Goal: Information Seeking & Learning: Learn about a topic

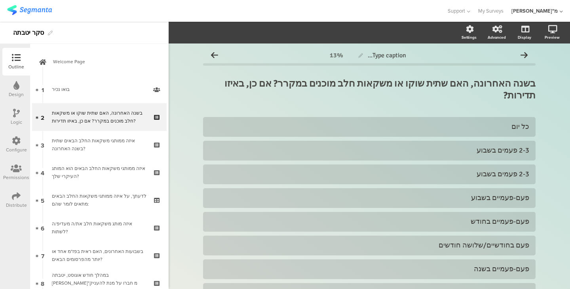
scroll to position [81, 0]
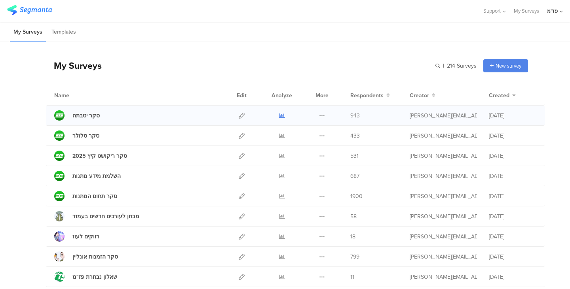
click at [279, 114] on icon at bounding box center [282, 116] width 6 height 6
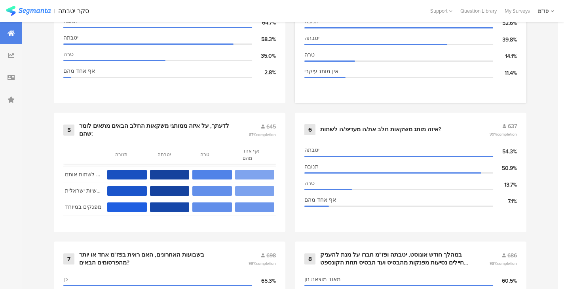
scroll to position [528, 0]
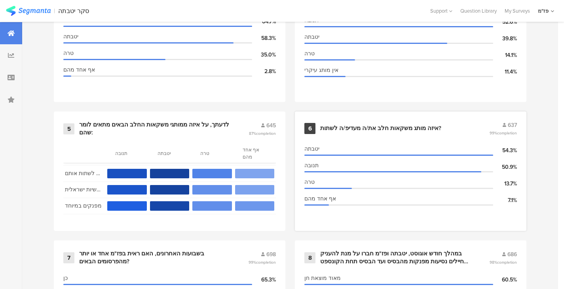
click at [336, 125] on div "איזה מותג משקאות חלב את/ה מעדיפ/ה לשתות?" at bounding box center [380, 129] width 121 height 8
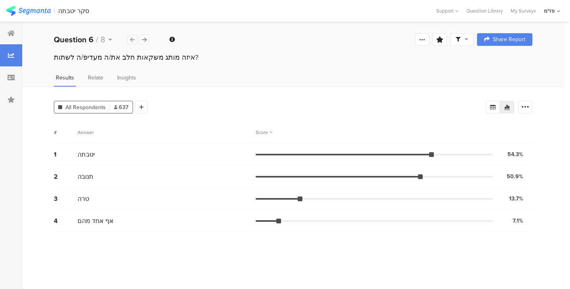
click at [131, 44] on div at bounding box center [132, 39] width 10 height 9
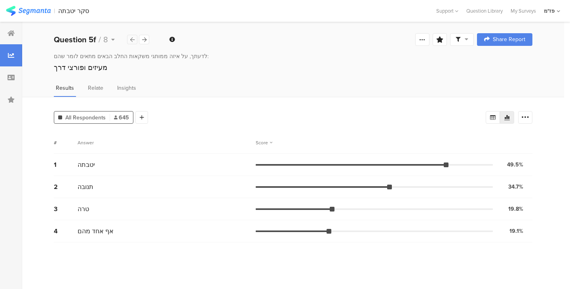
click at [131, 44] on div at bounding box center [132, 39] width 10 height 9
click at [142, 39] on icon at bounding box center [144, 39] width 4 height 5
click at [129, 35] on div at bounding box center [132, 39] width 10 height 9
click at [134, 43] on div at bounding box center [132, 39] width 10 height 9
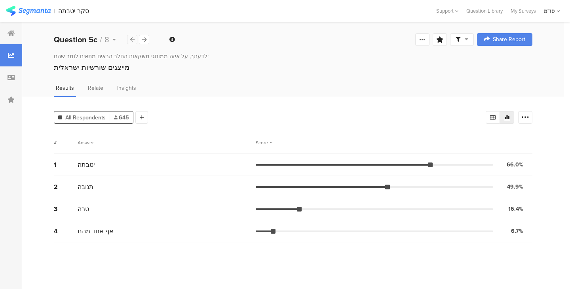
click at [134, 43] on div at bounding box center [132, 39] width 10 height 9
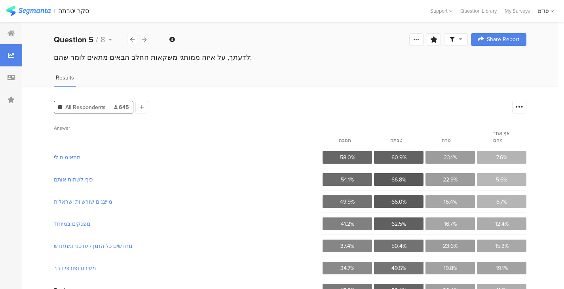
click at [145, 39] on icon at bounding box center [144, 39] width 4 height 5
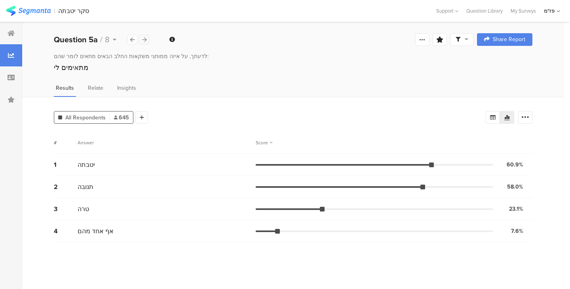
click at [142, 41] on icon at bounding box center [144, 39] width 4 height 5
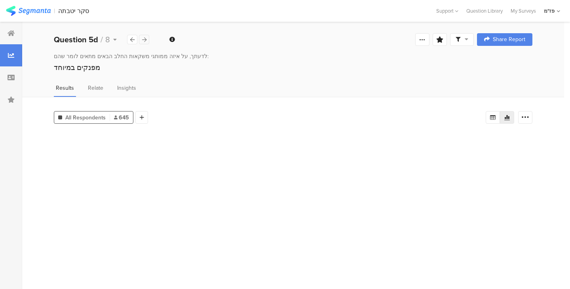
click at [142, 41] on icon at bounding box center [144, 39] width 4 height 5
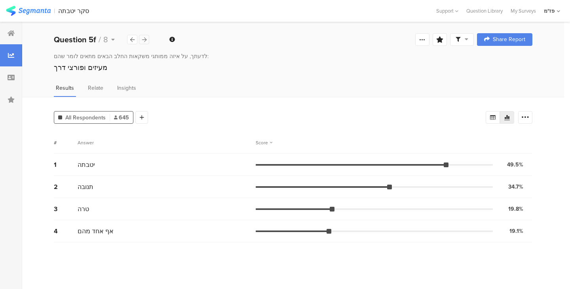
click at [142, 41] on icon at bounding box center [144, 39] width 4 height 5
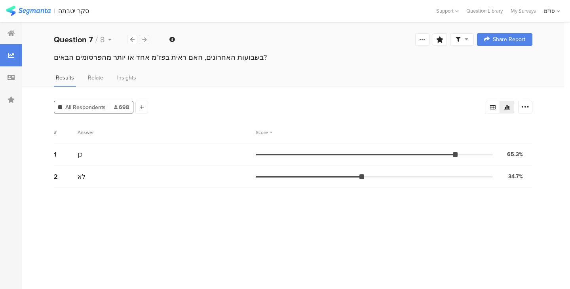
click at [142, 41] on icon at bounding box center [144, 39] width 4 height 5
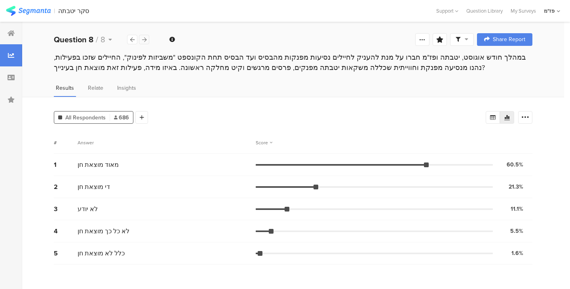
click at [142, 41] on icon at bounding box center [144, 39] width 4 height 5
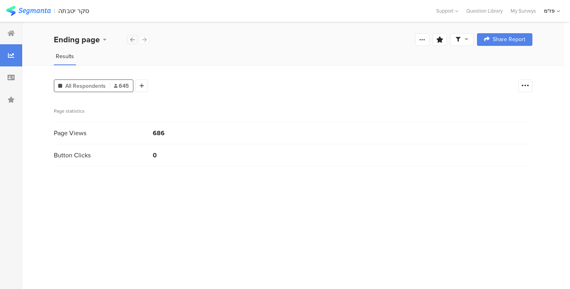
click at [133, 39] on icon at bounding box center [132, 39] width 4 height 5
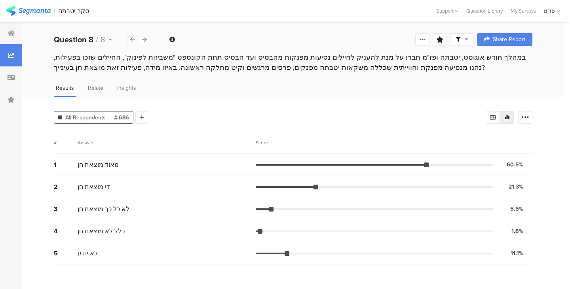
click at [133, 39] on icon at bounding box center [132, 39] width 4 height 5
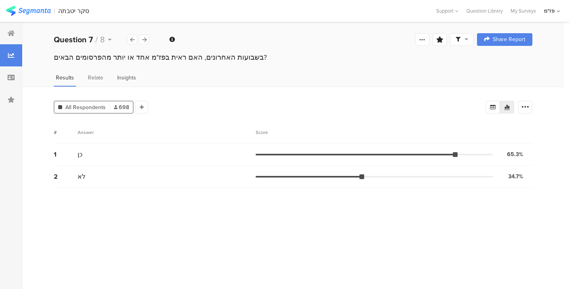
click at [126, 80] on span "Insights" at bounding box center [126, 78] width 19 height 8
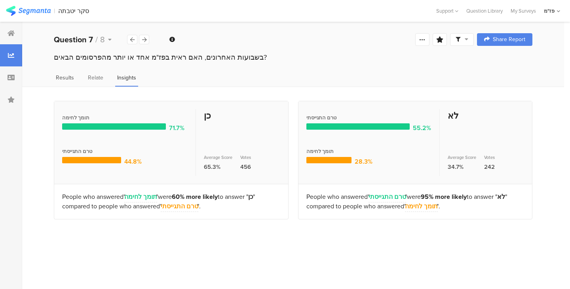
click at [64, 76] on span "Results" at bounding box center [65, 78] width 18 height 8
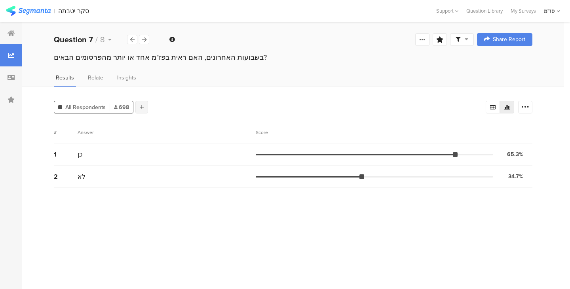
click at [142, 109] on icon at bounding box center [142, 107] width 4 height 6
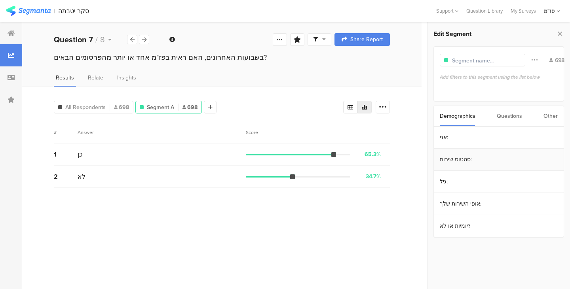
click at [470, 156] on section "סטטוס שירות:" at bounding box center [499, 160] width 130 height 22
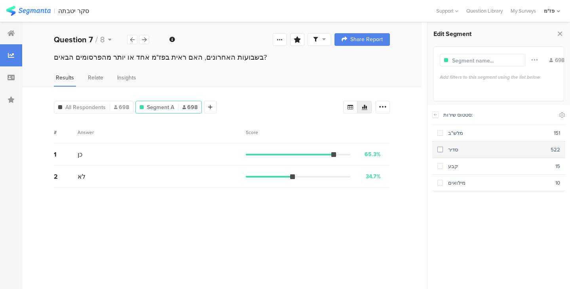
click at [441, 148] on span at bounding box center [440, 150] width 6 height 6
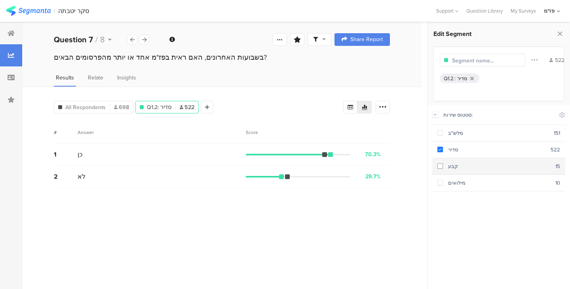
click at [444, 166] on div "קבע" at bounding box center [499, 167] width 112 height 8
click at [439, 165] on span at bounding box center [440, 166] width 6 height 6
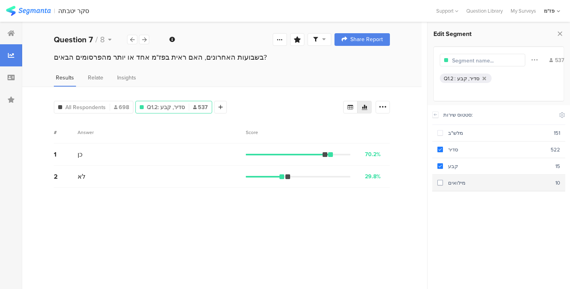
click at [442, 183] on span at bounding box center [440, 183] width 6 height 6
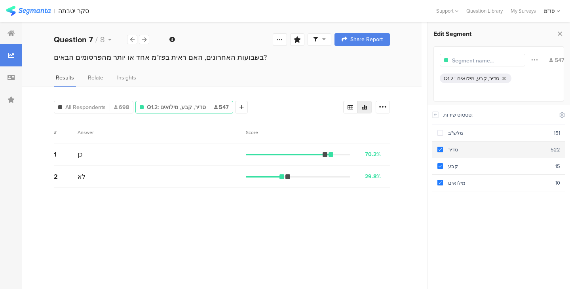
click at [443, 150] on div "סדיר" at bounding box center [497, 150] width 108 height 8
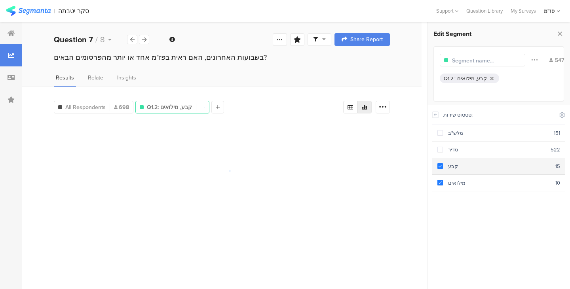
click at [440, 162] on label at bounding box center [440, 166] width 6 height 8
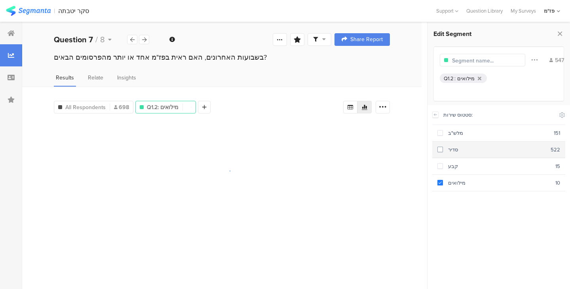
click at [440, 147] on span at bounding box center [440, 150] width 6 height 6
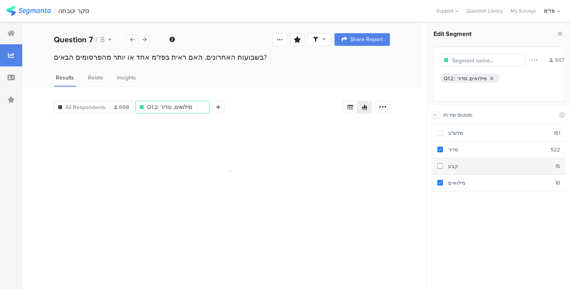
click at [443, 161] on section "קבע 15" at bounding box center [498, 166] width 133 height 17
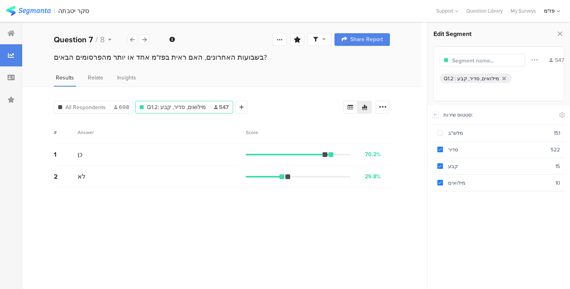
click at [150, 42] on div "Welcome page 1 בואו נכיר 1a אני: 1b סטטוס שירות: 1c גיל: 1d אופי השירות שלך: 1e…" at bounding box center [221, 39] width 399 height 25
click at [145, 41] on icon at bounding box center [144, 39] width 4 height 5
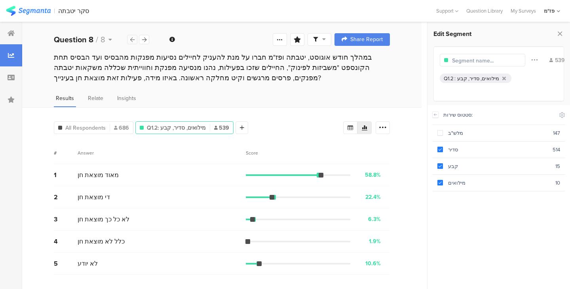
click at [133, 43] on div at bounding box center [132, 39] width 10 height 9
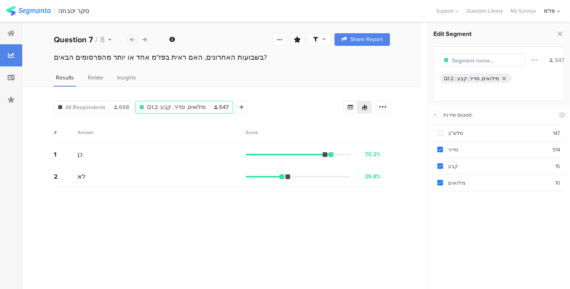
click at [133, 43] on div at bounding box center [132, 39] width 10 height 9
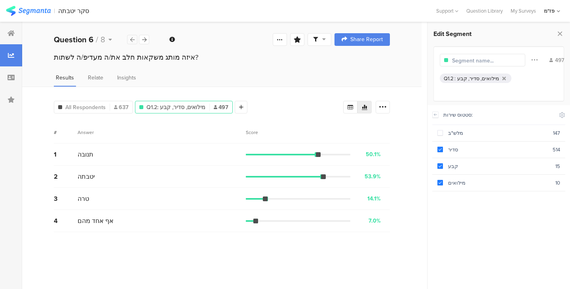
click at [133, 43] on div at bounding box center [132, 39] width 10 height 9
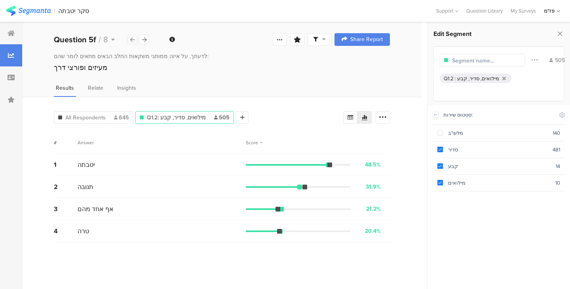
click at [133, 43] on div at bounding box center [132, 39] width 10 height 9
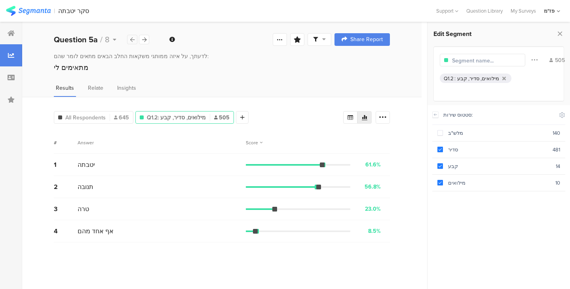
click at [133, 43] on div at bounding box center [132, 39] width 10 height 9
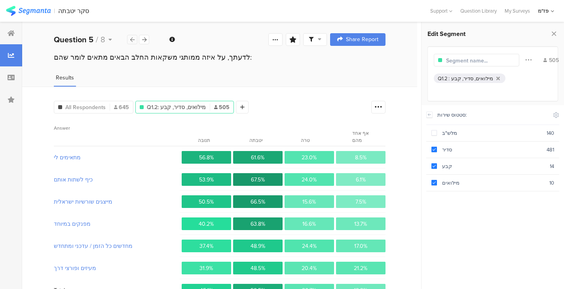
click at [132, 42] on div at bounding box center [132, 39] width 10 height 9
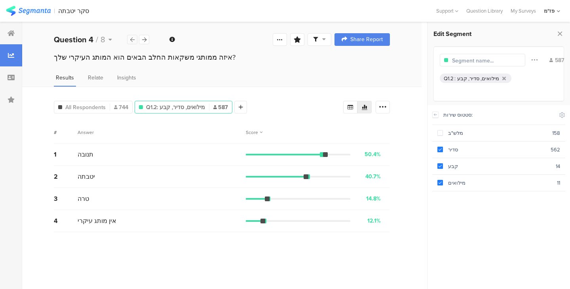
click at [132, 42] on div at bounding box center [132, 39] width 10 height 9
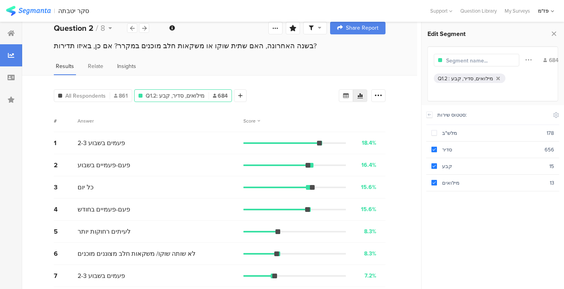
scroll to position [6, 0]
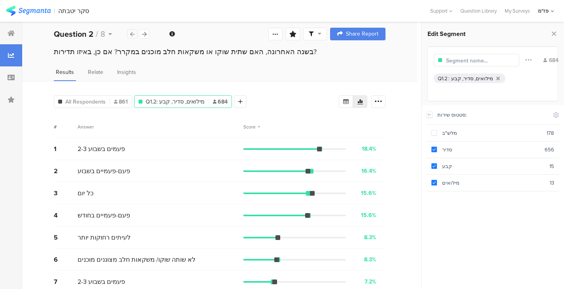
click at [131, 30] on div at bounding box center [132, 33] width 10 height 9
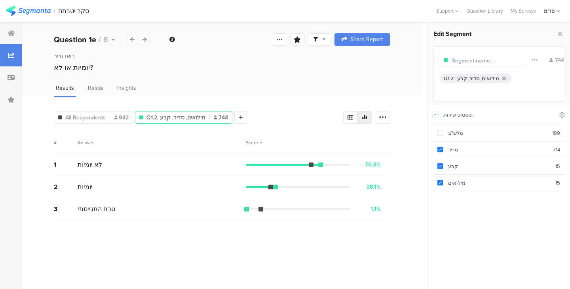
click at [23, 40] on div "Welcome page 1 בואו נכיר 1a אני: 1b סטטוס שירות: 1c גיל: 1d אופי השירות שלך: 1e…" at bounding box center [221, 39] width 399 height 25
click at [17, 36] on div at bounding box center [11, 33] width 22 height 22
